Goal: Task Accomplishment & Management: Use online tool/utility

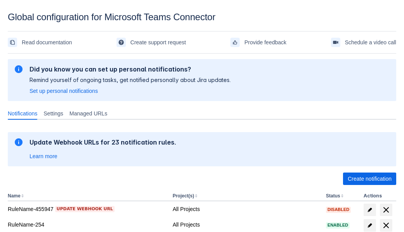
click at [369, 179] on span "Create notification" at bounding box center [370, 178] width 44 height 12
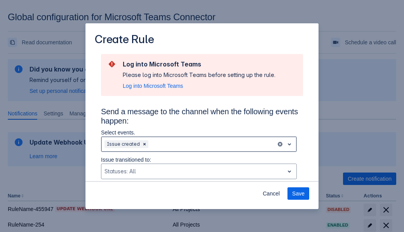
click at [199, 144] on div "Scrollable content" at bounding box center [211, 143] width 123 height 9
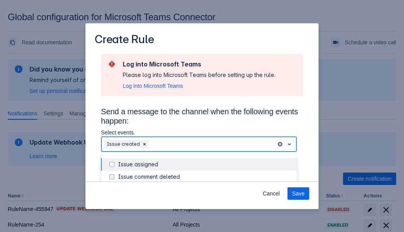
click at [205, 210] on div "Issue created" at bounding box center [205, 214] width 174 height 8
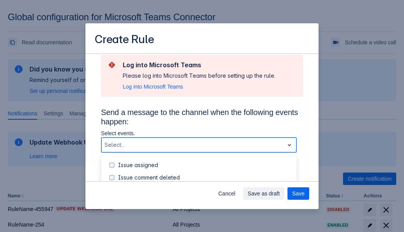
scroll to position [98, 0]
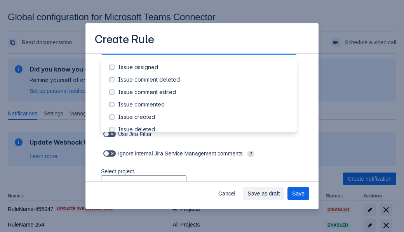
click at [205, 188] on div "Issue updated" at bounding box center [205, 192] width 174 height 8
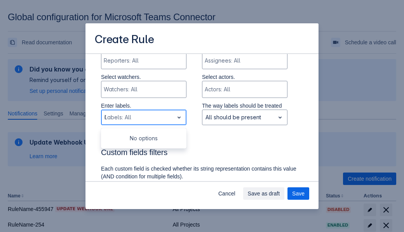
type input "604903_label"
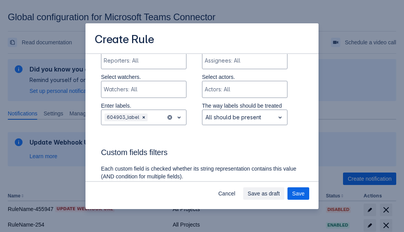
scroll to position [523, 0]
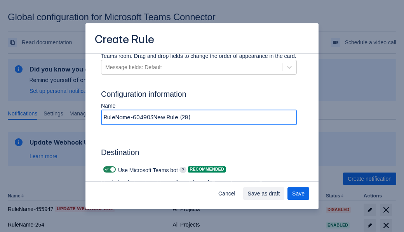
type input "RuleName-604903New Rule (28)"
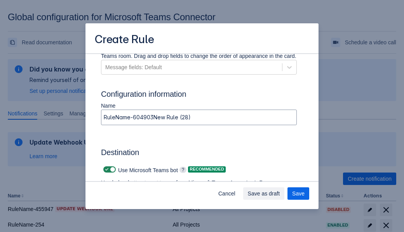
click at [106, 169] on span "Scrollable content" at bounding box center [107, 169] width 6 height 6
click at [106, 169] on input "Scrollable content" at bounding box center [105, 169] width 5 height 5
checkbox input "false"
type input "https://prod-34.westus.logic.azure.com:443/workflows/b225ecea21af403f967199aab2…"
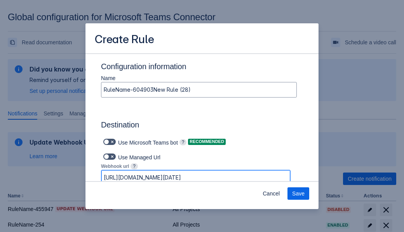
click at [298, 193] on span "Save" at bounding box center [298, 193] width 12 height 12
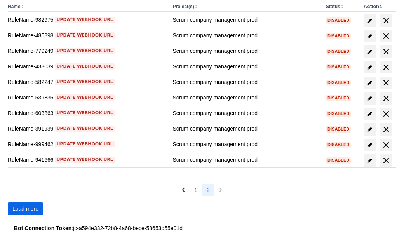
click at [25, 209] on span "Load more" at bounding box center [25, 208] width 26 height 12
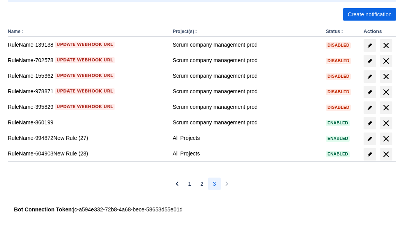
scroll to position [164, 0]
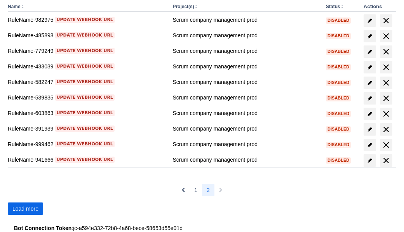
click at [25, 209] on span "Load more" at bounding box center [25, 208] width 26 height 12
